Goal: Information Seeking & Learning: Learn about a topic

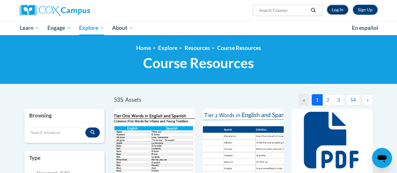
click at [340, 9] on link "Log In" at bounding box center [338, 10] width 22 height 10
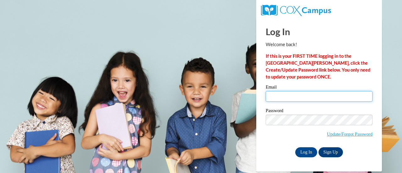
click at [280, 99] on input "Email" at bounding box center [318, 96] width 107 height 11
type input "[EMAIL_ADDRESS][DOMAIN_NAME]"
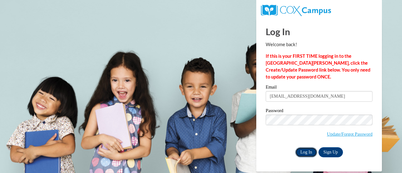
click at [307, 151] on input "Log In" at bounding box center [306, 152] width 22 height 10
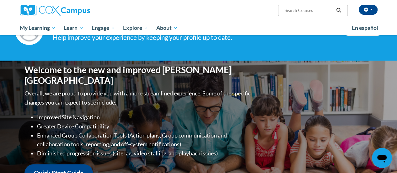
scroll to position [32, 0]
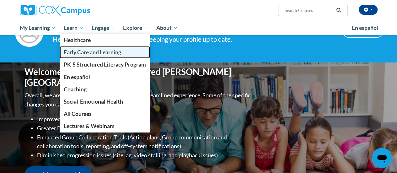
click at [81, 52] on span "Early Care and Learning" at bounding box center [92, 52] width 57 height 7
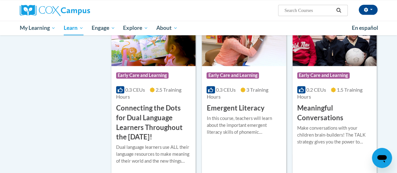
scroll to position [388, 0]
click at [234, 108] on h3 "Emergent Literacy" at bounding box center [235, 108] width 58 height 10
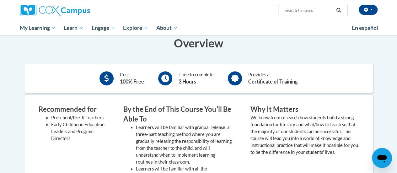
scroll to position [122, 0]
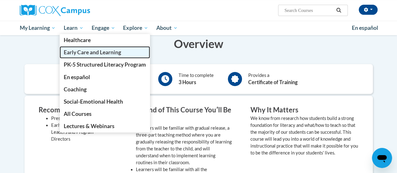
click at [80, 53] on span "Early Care and Learning" at bounding box center [92, 52] width 57 height 7
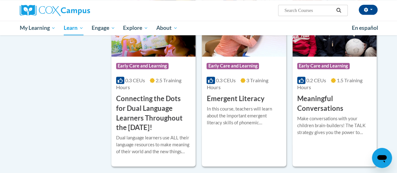
scroll to position [398, 0]
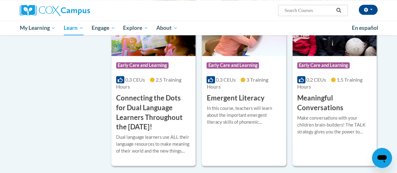
drag, startPoint x: 0, startPoint y: 0, endPoint x: 97, endPoint y: 139, distance: 169.7
click at [254, 99] on h3 "Emergent Literacy" at bounding box center [235, 98] width 58 height 10
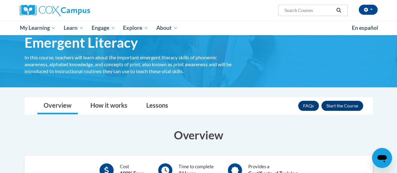
scroll to position [30, 0]
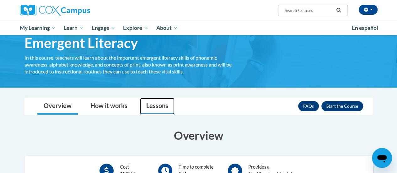
click at [151, 109] on link "Lessons" at bounding box center [157, 106] width 35 height 17
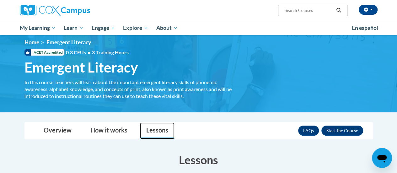
scroll to position [5, 0]
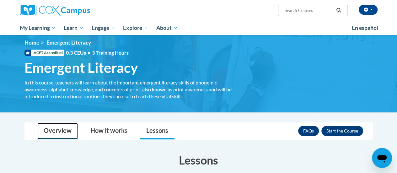
click at [51, 129] on link "Overview" at bounding box center [57, 131] width 40 height 17
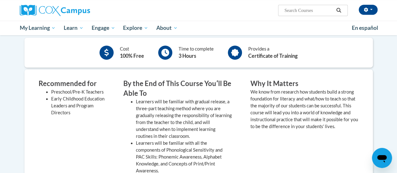
scroll to position [148, 0]
